Goal: Transaction & Acquisition: Purchase product/service

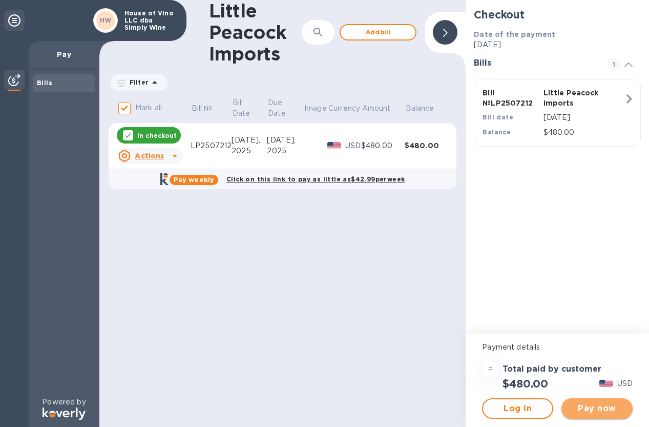
click at [604, 411] on span "Pay now" at bounding box center [597, 408] width 55 height 12
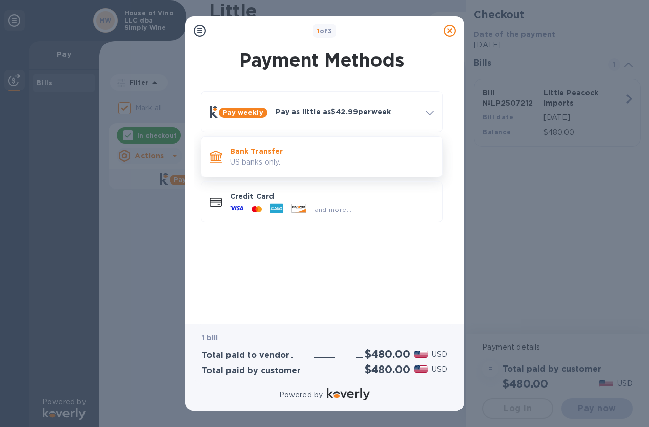
click at [336, 167] on p "US banks only." at bounding box center [332, 162] width 204 height 11
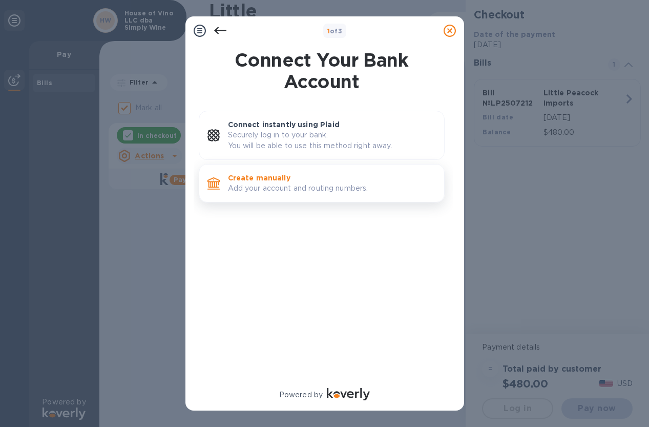
click at [316, 190] on p "Add your account and routing numbers." at bounding box center [332, 188] width 208 height 11
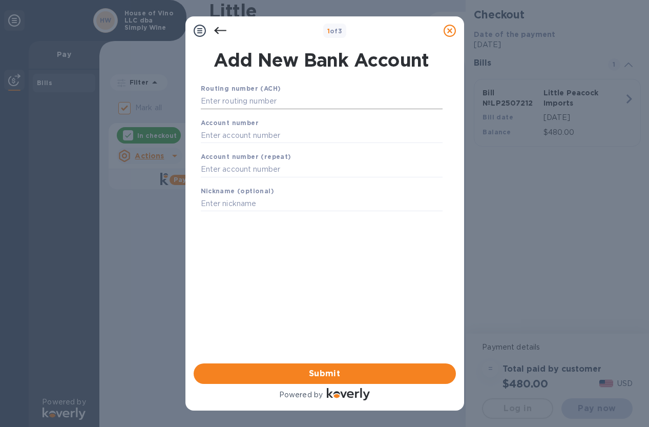
click at [278, 97] on input "text" at bounding box center [322, 101] width 242 height 15
type input "021000021"
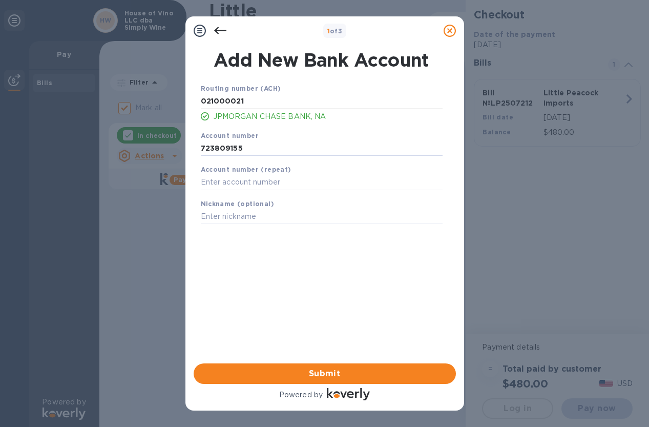
type input "723809155"
click at [356, 267] on div "Routing number (ACH) [US_BANK_ROUTING_MICR] JPMORGAN CHASE BANK, NA Account num…" at bounding box center [322, 210] width 262 height 270
click at [323, 374] on span "Submit" at bounding box center [325, 373] width 246 height 12
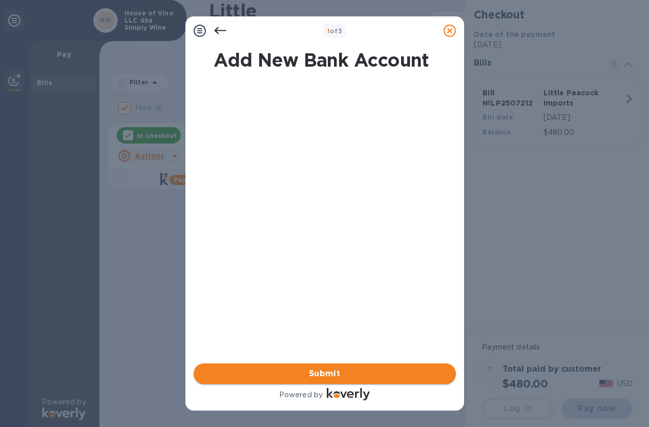
click at [332, 367] on span "Submit" at bounding box center [325, 373] width 246 height 12
